Goal: Information Seeking & Learning: Learn about a topic

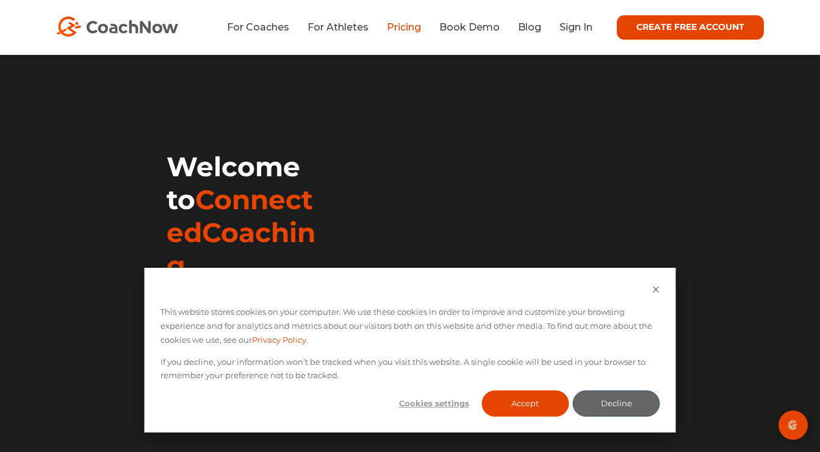
click at [400, 28] on link "Pricing" at bounding box center [404, 27] width 34 height 12
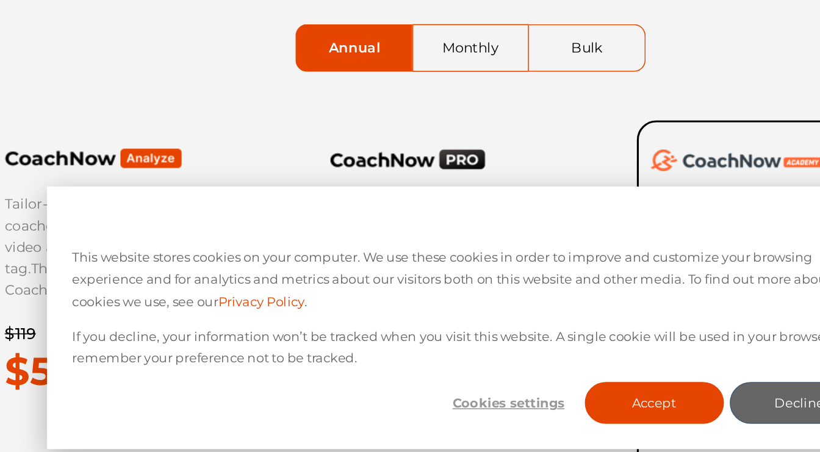
click at [481, 391] on button "Accept" at bounding box center [524, 404] width 87 height 26
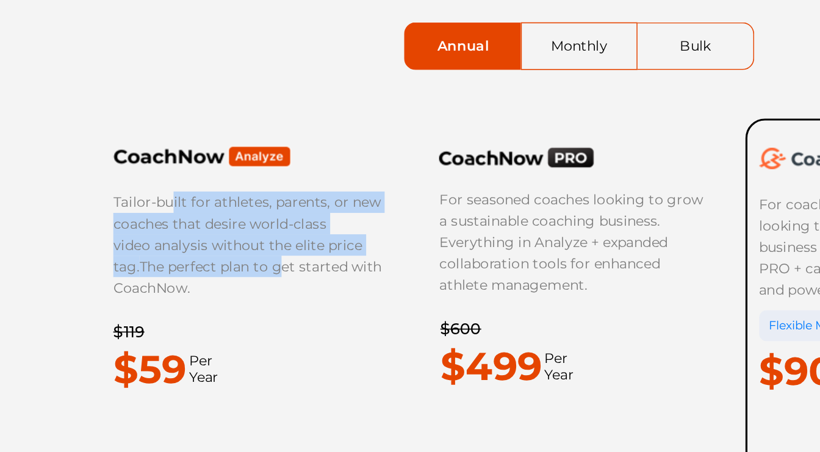
drag, startPoint x: 107, startPoint y: 128, endPoint x: 178, endPoint y: 159, distance: 76.8
click at [178, 272] on p "Tailor-built for athletes, parents, or new coaches that desire world-class vide…" at bounding box center [202, 305] width 169 height 67
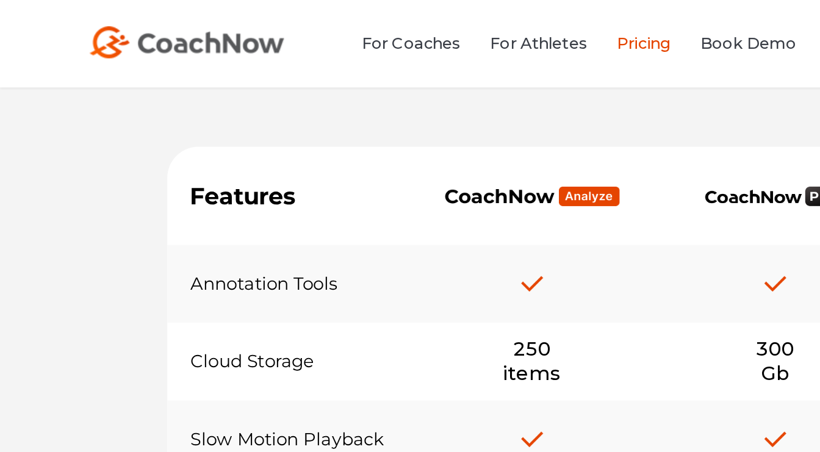
scroll to position [633, 0]
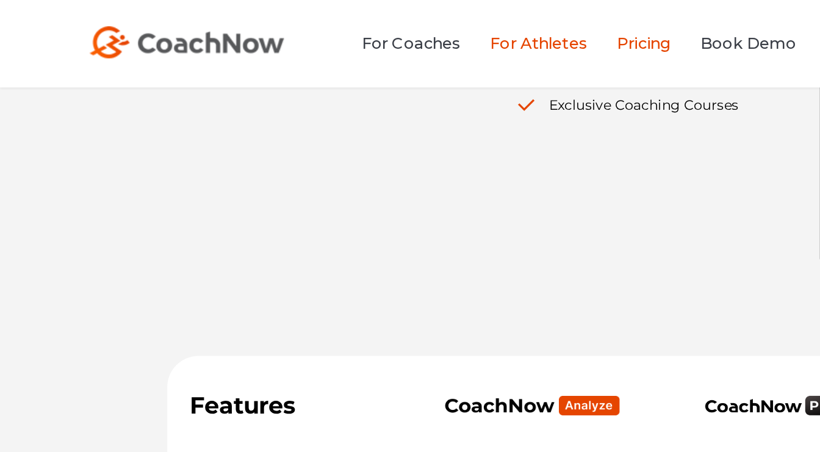
click at [320, 29] on link "For Athletes" at bounding box center [338, 27] width 61 height 12
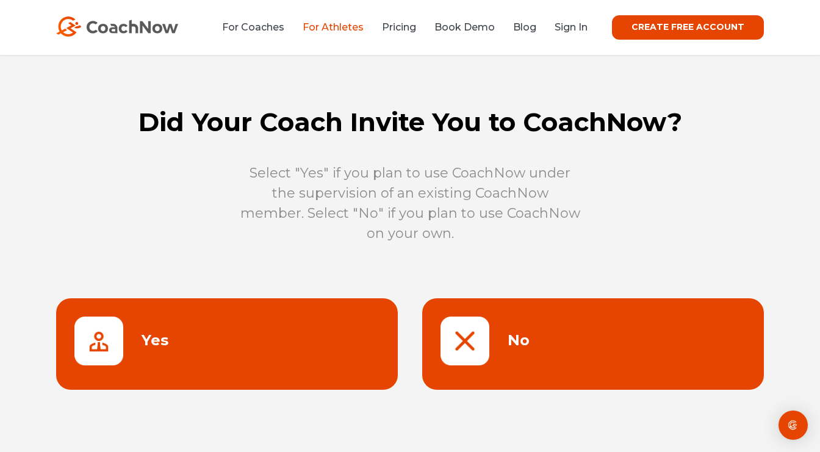
click at [521, 333] on link at bounding box center [593, 344] width 342 height 92
click at [514, 342] on link at bounding box center [593, 344] width 342 height 92
click at [458, 342] on link at bounding box center [593, 344] width 342 height 92
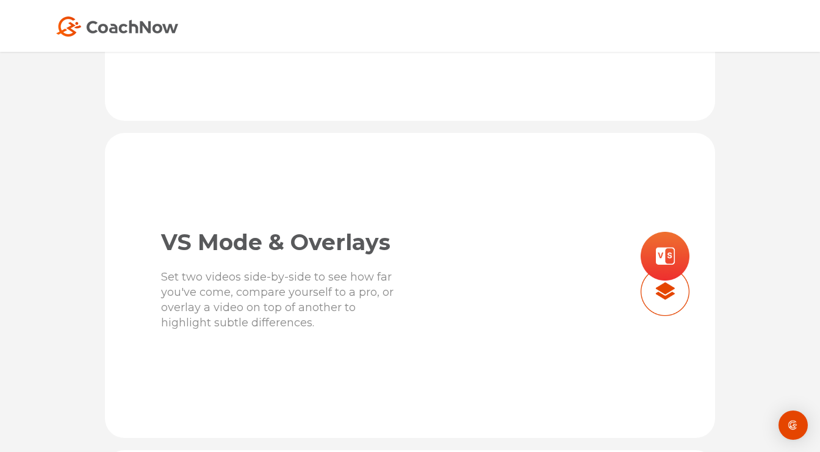
scroll to position [1601, 0]
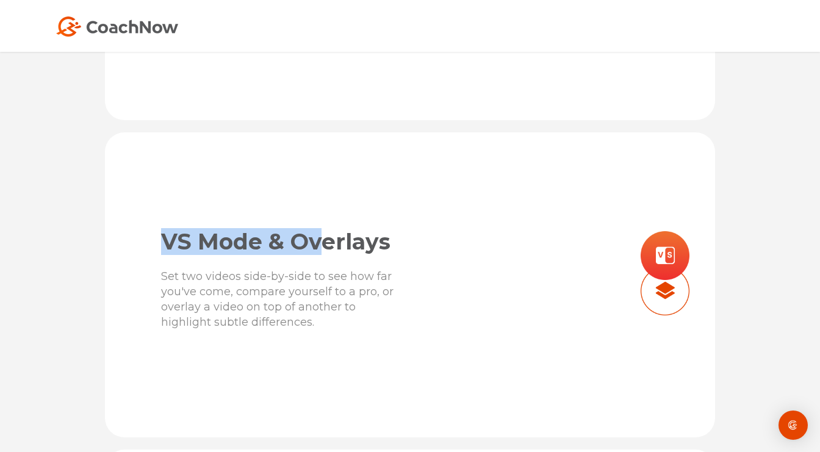
drag, startPoint x: 167, startPoint y: 250, endPoint x: 317, endPoint y: 250, distance: 150.7
click at [317, 250] on span "VS Mode & Overlays" at bounding box center [275, 241] width 229 height 27
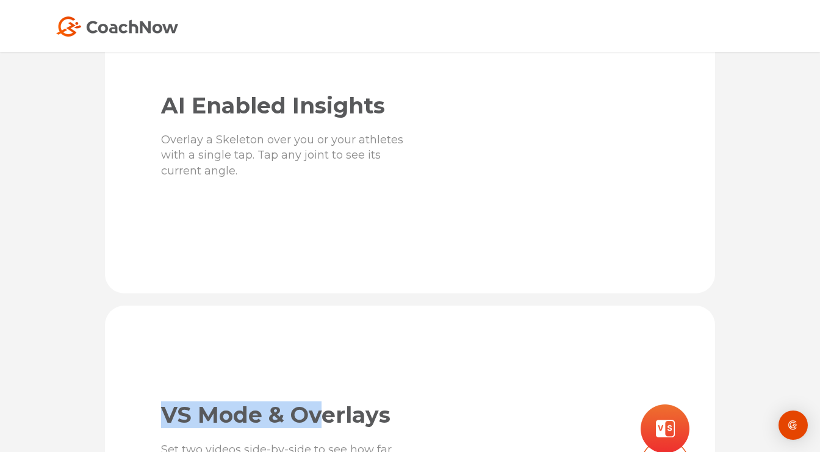
scroll to position [1398, 0]
